Goal: Transaction & Acquisition: Purchase product/service

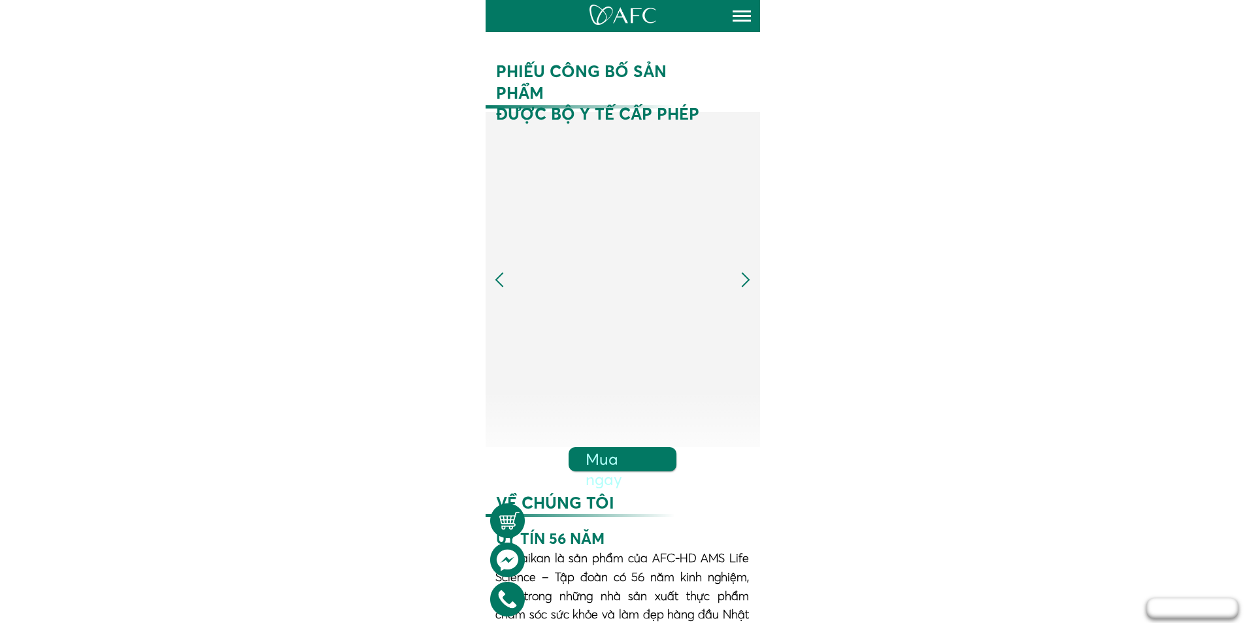
scroll to position [981, 0]
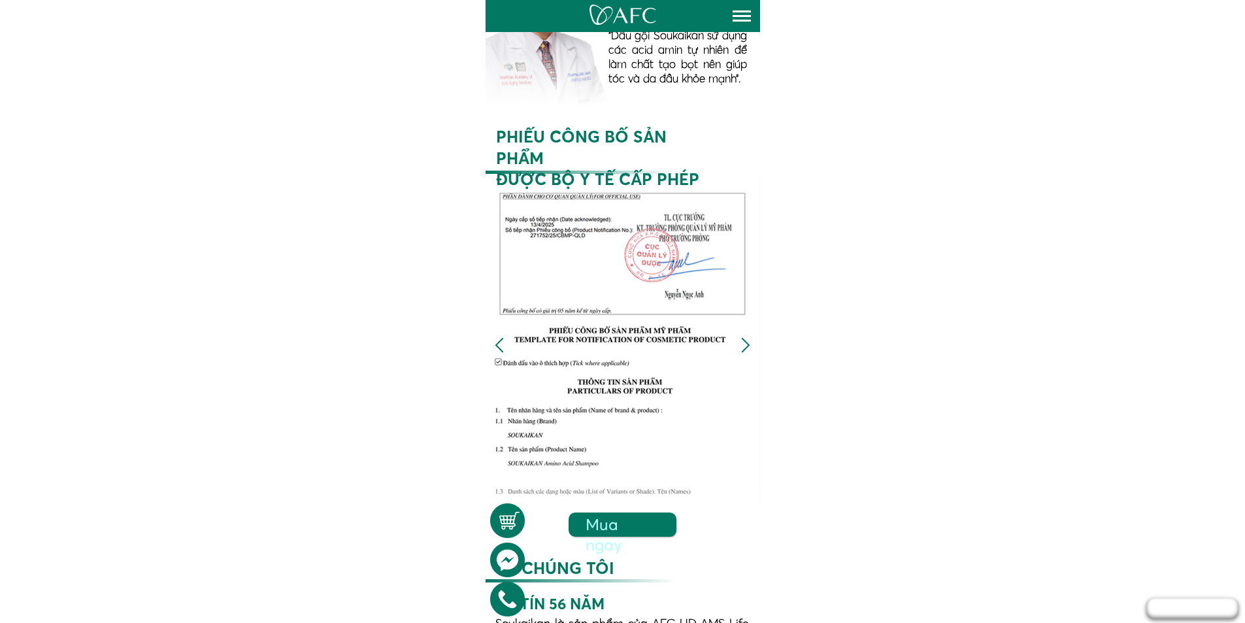
click at [741, 349] on div at bounding box center [746, 345] width 22 height 22
click at [745, 347] on div at bounding box center [746, 345] width 22 height 22
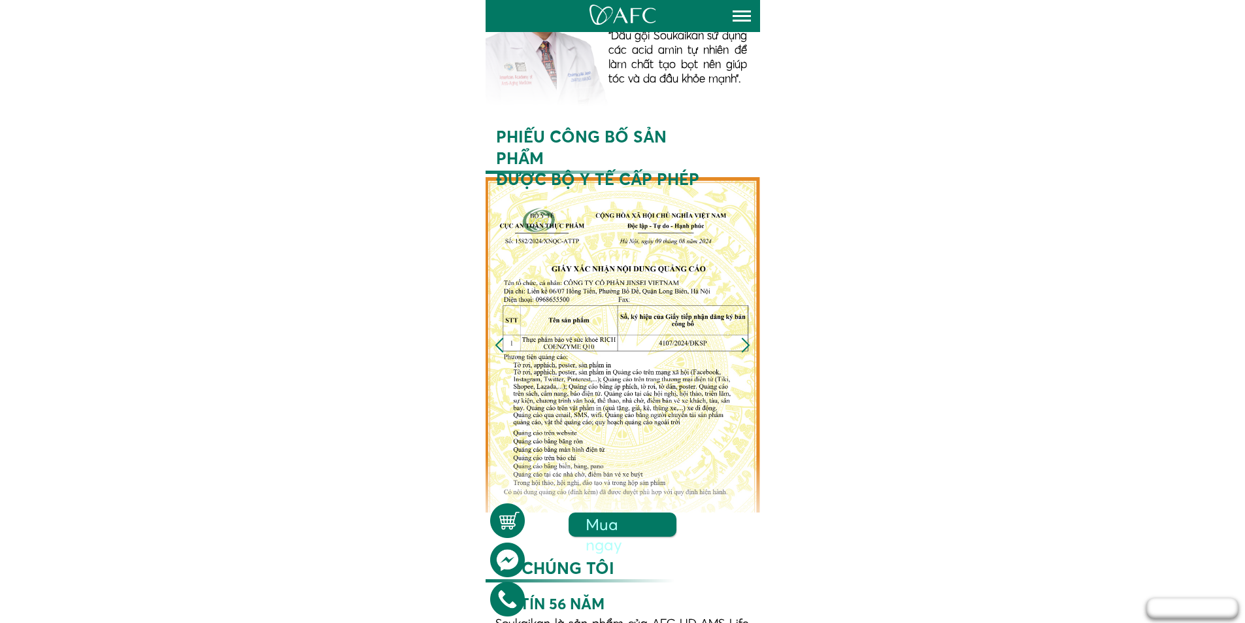
click at [745, 347] on div at bounding box center [746, 345] width 22 height 22
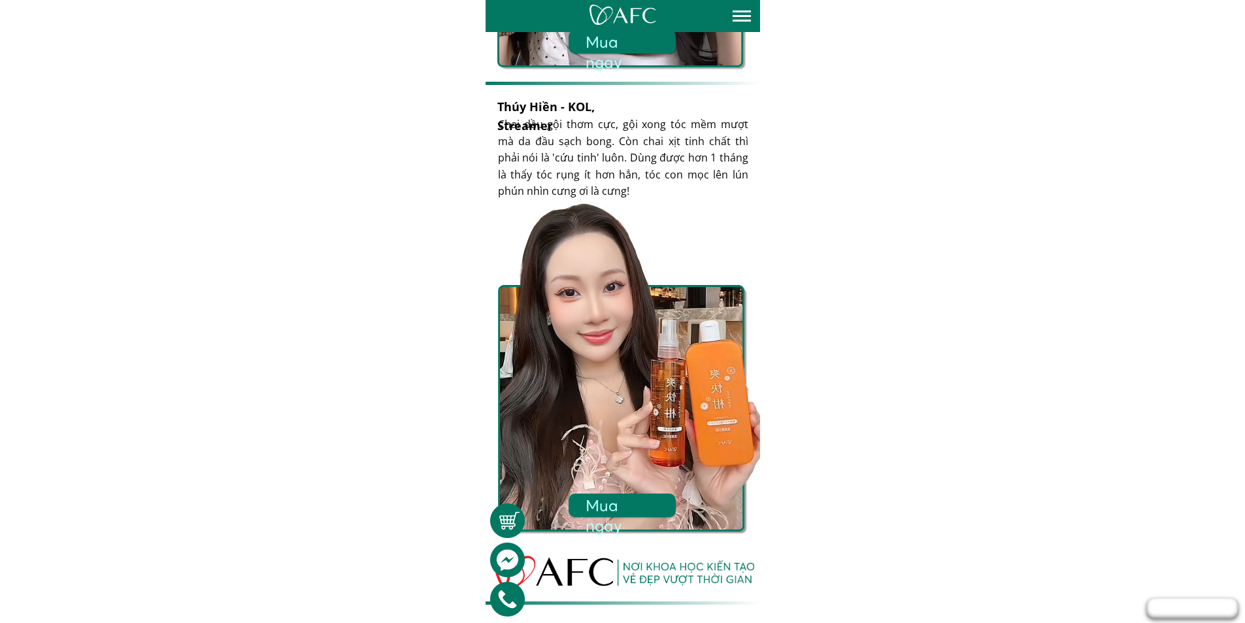
scroll to position [4527, 0]
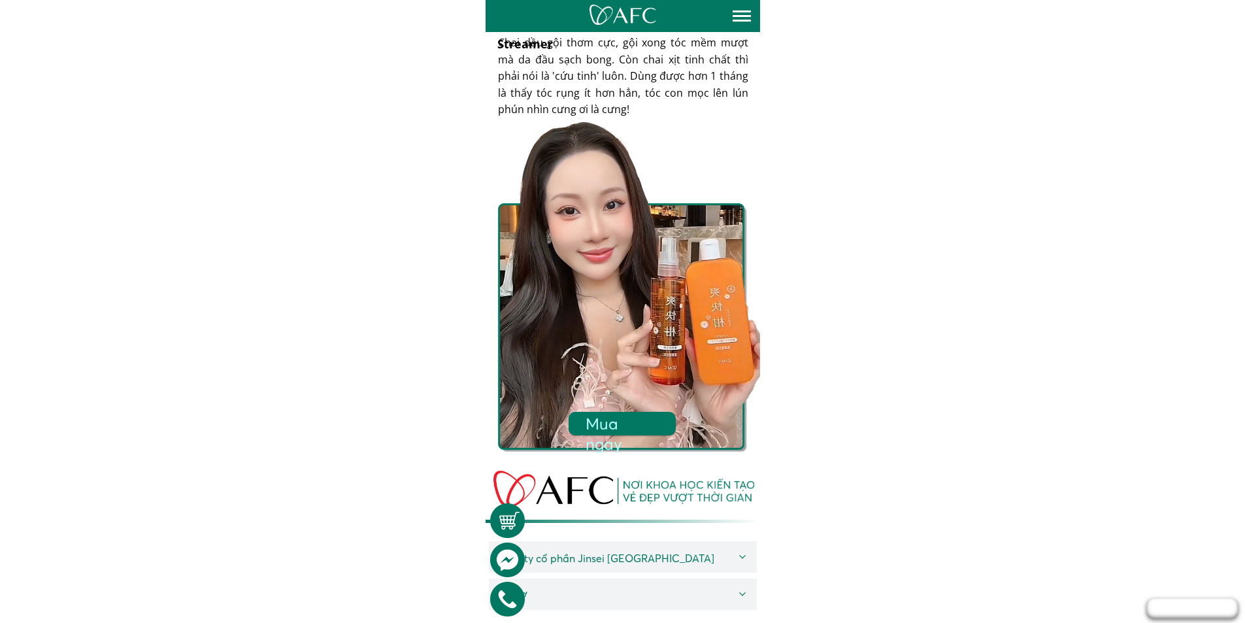
click at [641, 425] on h3 "Mua ngay" at bounding box center [622, 433] width 74 height 41
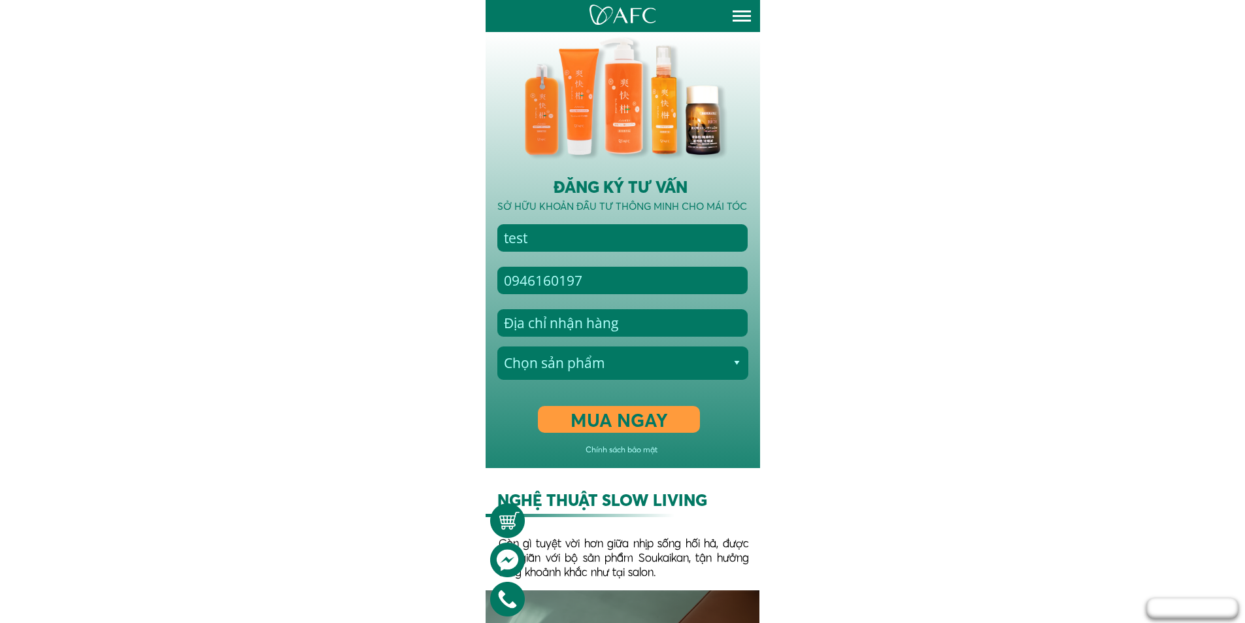
click at [624, 370] on select "Chọn sản phẩm LIỆU TRÌNH TÁI SINH NỀN TẢNG DẦU GỘI 500ML + XỊT MỌC TÓC LIỆU TRÌ…" at bounding box center [623, 362] width 245 height 33
click at [623, 367] on select "Chọn sản phẩm LIỆU TRÌNH TÁI SINH NỀN TẢNG DẦU GỘI 500ML + XỊT MỌC TÓC LIỆU TRÌ…" at bounding box center [623, 362] width 245 height 33
click at [620, 365] on select "Chọn sản phẩm LIỆU TRÌNH TÁI SINH NỀN TẢNG DẦU GỘI 500ML + XỊT MỌC TÓC LIỆU TRÌ…" at bounding box center [623, 362] width 245 height 33
